Goal: Transaction & Acquisition: Purchase product/service

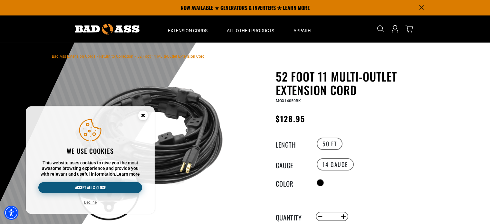
click at [90, 185] on button "Accept all & close" at bounding box center [90, 187] width 104 height 11
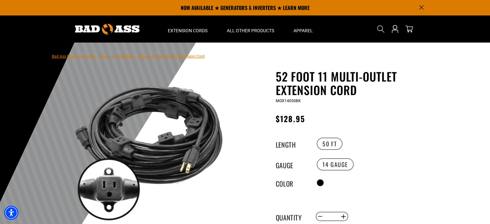
click at [377, 89] on h1 "52 Foot 11 Multi-Outlet Extension Cord" at bounding box center [355, 83] width 158 height 27
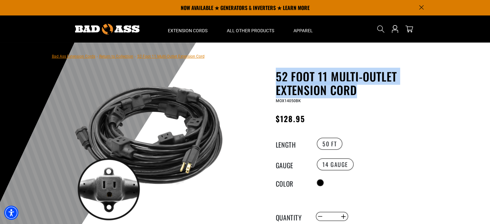
click at [377, 89] on h1 "52 Foot 11 Multi-Outlet Extension Cord" at bounding box center [355, 83] width 158 height 27
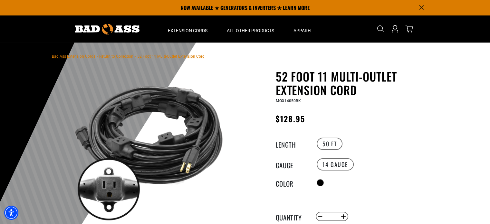
click at [377, 89] on h1 "52 Foot 11 Multi-Outlet Extension Cord" at bounding box center [355, 83] width 158 height 27
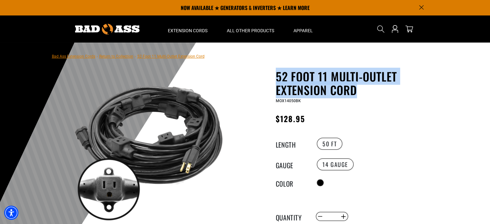
click at [377, 89] on h1 "52 Foot 11 Multi-Outlet Extension Cord" at bounding box center [355, 83] width 158 height 27
